Goal: Task Accomplishment & Management: Manage account settings

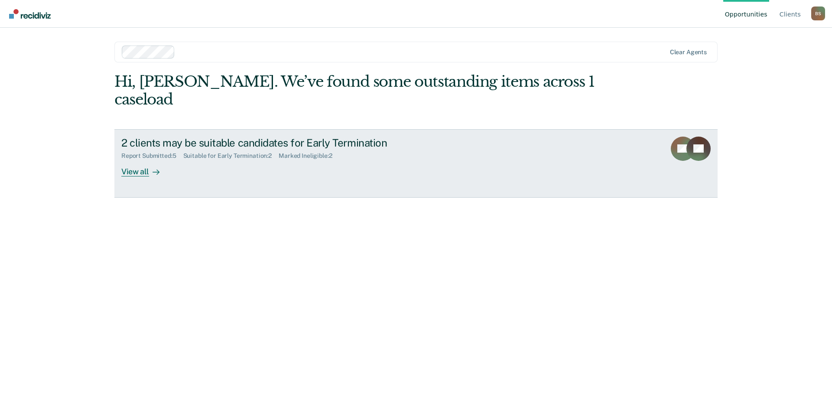
click at [245, 136] on div "2 clients may be suitable candidates for Early Termination" at bounding box center [273, 142] width 304 height 13
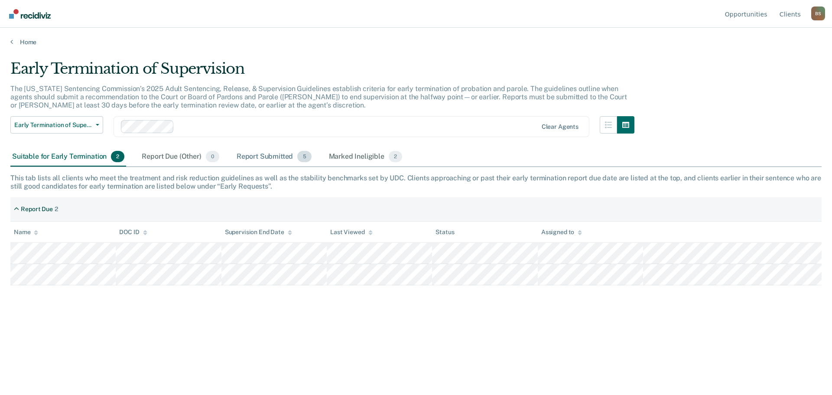
click at [283, 156] on div "Report Submitted 5" at bounding box center [274, 156] width 78 height 19
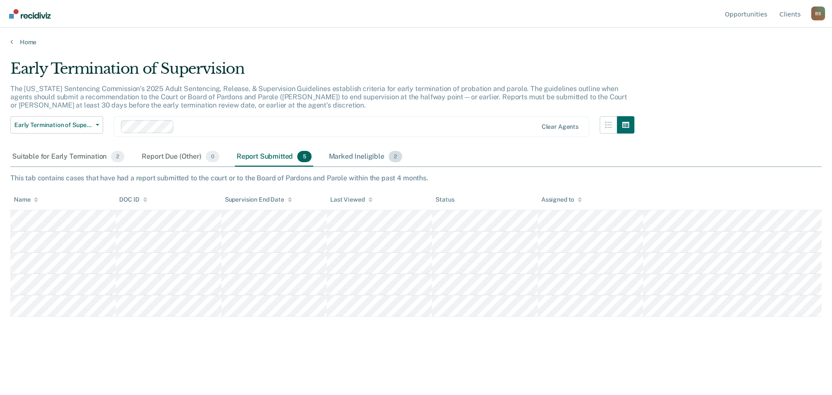
click at [348, 154] on div "Marked Ineligible 2" at bounding box center [365, 156] width 77 height 19
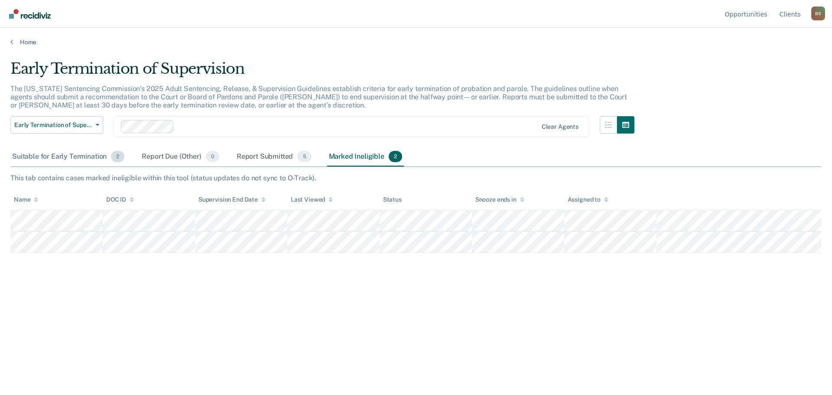
click at [64, 158] on div "Suitable for Early Termination 2" at bounding box center [68, 156] width 116 height 19
